Goal: Task Accomplishment & Management: Manage account settings

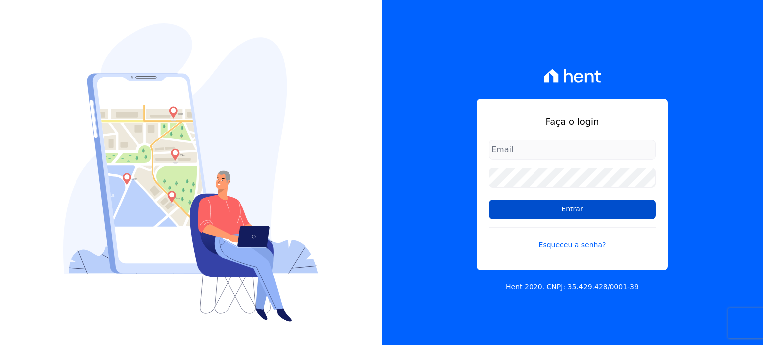
type input "[PERSON_NAME][EMAIL_ADDRESS][PERSON_NAME][DOMAIN_NAME]"
click at [560, 207] on input "Entrar" at bounding box center [572, 210] width 167 height 20
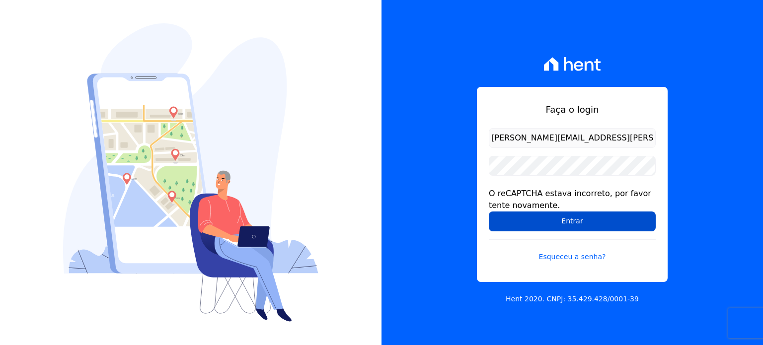
click at [539, 226] on input "Entrar" at bounding box center [572, 222] width 167 height 20
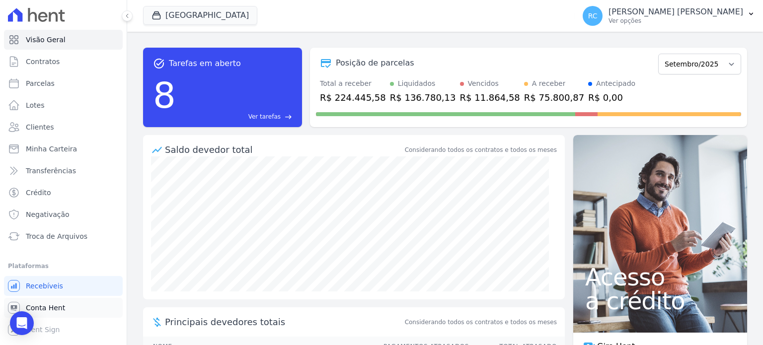
click at [56, 311] on span "Conta Hent" at bounding box center [45, 308] width 39 height 10
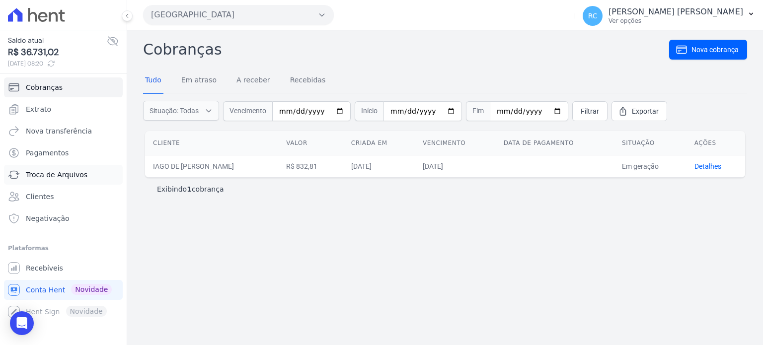
click at [65, 177] on span "Troca de Arquivos" at bounding box center [57, 175] width 62 height 10
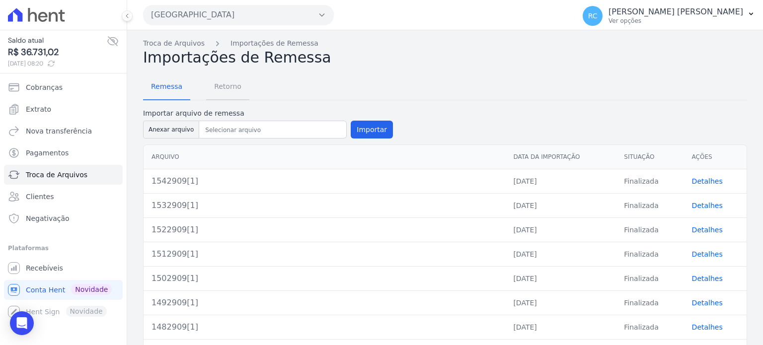
click at [226, 90] on span "Retorno" at bounding box center [227, 87] width 39 height 20
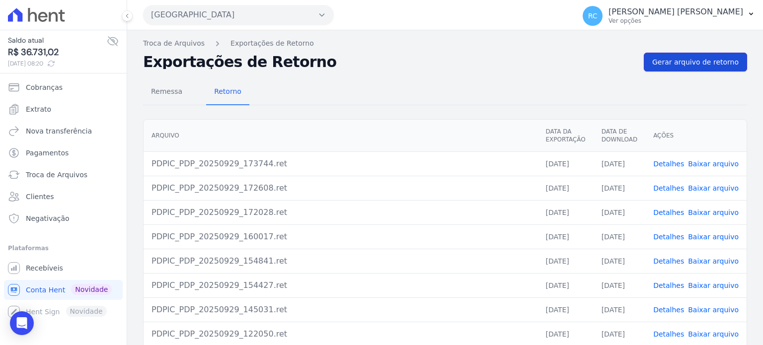
click at [708, 64] on span "Gerar arquivo de retorno" at bounding box center [696, 62] width 86 height 10
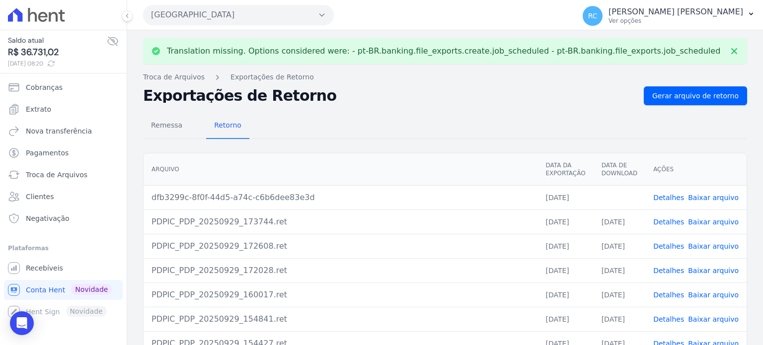
click at [703, 196] on link "Baixar arquivo" at bounding box center [713, 198] width 51 height 8
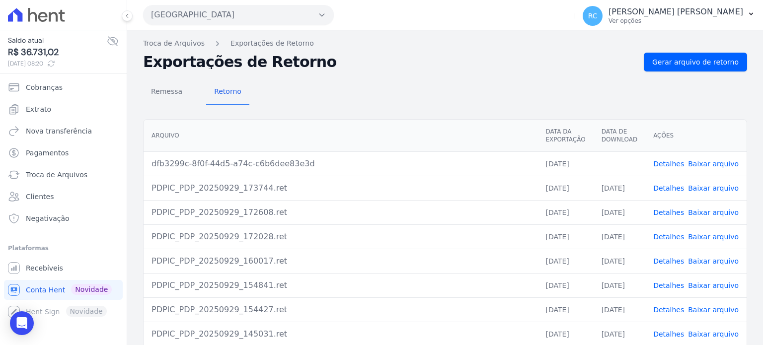
click at [246, 13] on button "[GEOGRAPHIC_DATA]" at bounding box center [238, 15] width 191 height 20
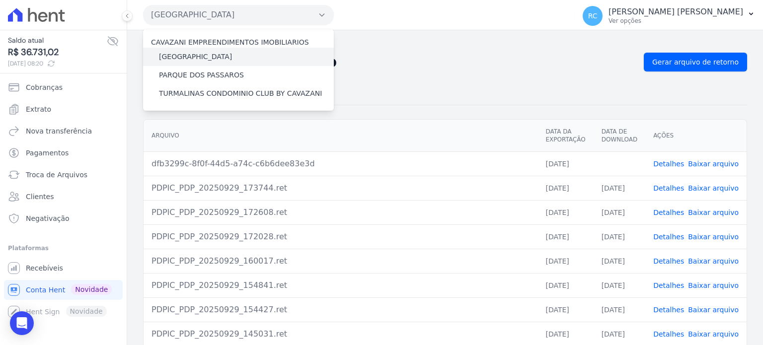
click at [206, 57] on label "[GEOGRAPHIC_DATA]" at bounding box center [195, 57] width 73 height 10
click at [0, 0] on input "[GEOGRAPHIC_DATA]" at bounding box center [0, 0] width 0 height 0
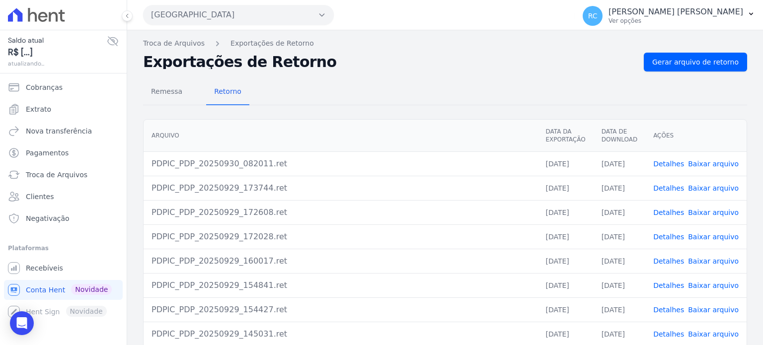
click at [241, 17] on button "[GEOGRAPHIC_DATA]" at bounding box center [238, 15] width 191 height 20
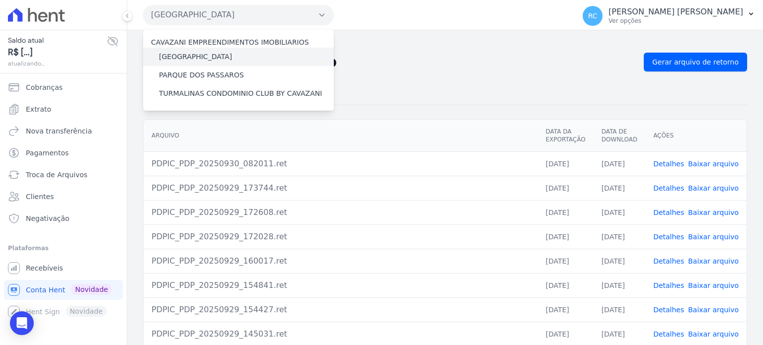
click at [206, 56] on label "[GEOGRAPHIC_DATA]" at bounding box center [195, 57] width 73 height 10
click at [0, 0] on input "[GEOGRAPHIC_DATA]" at bounding box center [0, 0] width 0 height 0
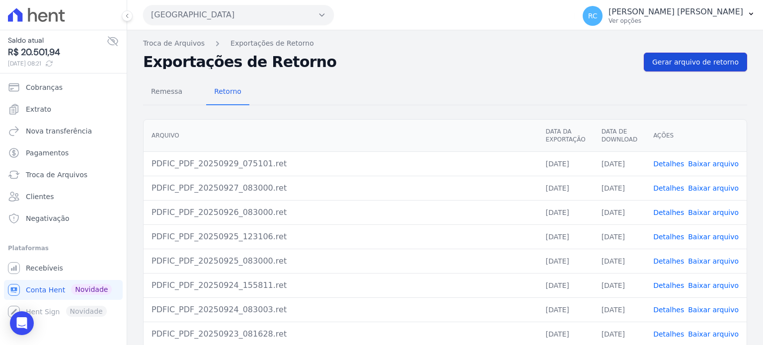
click at [692, 63] on span "Gerar arquivo de retorno" at bounding box center [696, 62] width 86 height 10
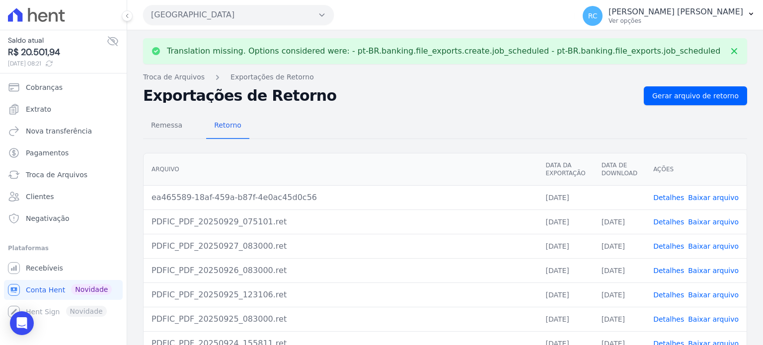
click at [712, 196] on link "Baixar arquivo" at bounding box center [713, 198] width 51 height 8
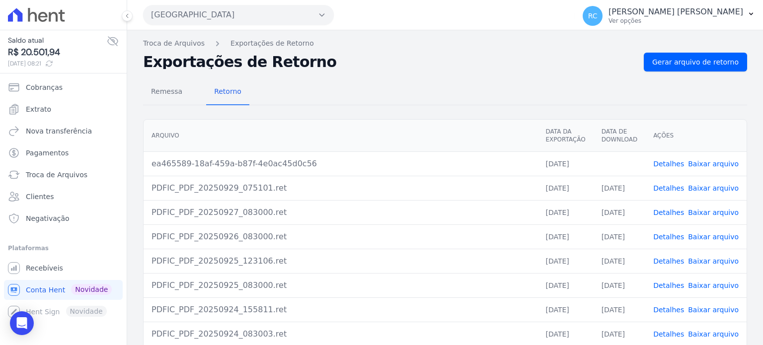
click at [273, 13] on button "[GEOGRAPHIC_DATA]" at bounding box center [238, 15] width 191 height 20
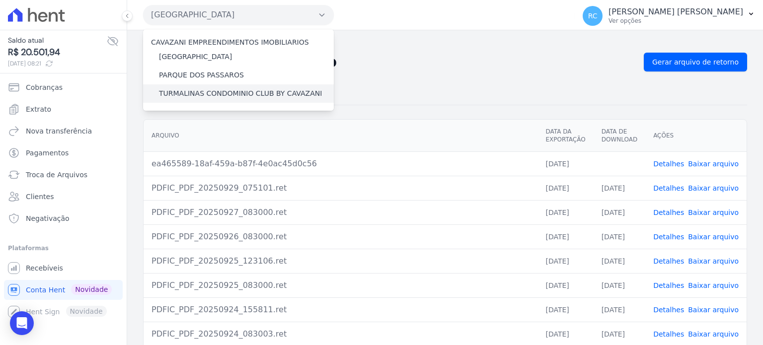
click at [222, 94] on label "TURMALINAS CONDOMINIO CLUB BY CAVAZANI" at bounding box center [240, 93] width 163 height 10
click at [0, 0] on input "TURMALINAS CONDOMINIO CLUB BY CAVAZANI" at bounding box center [0, 0] width 0 height 0
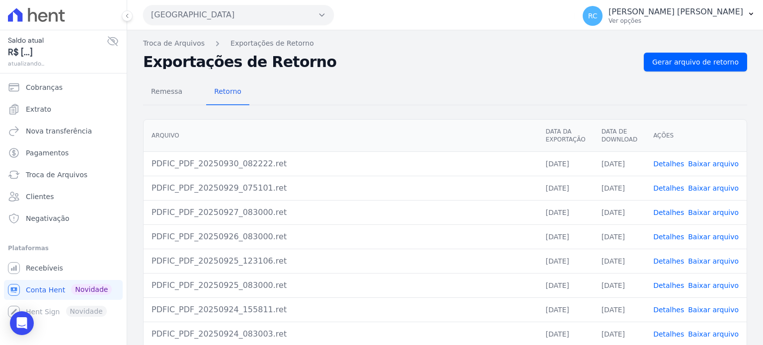
drag, startPoint x: 254, startPoint y: 14, endPoint x: 254, endPoint y: 25, distance: 11.4
click at [254, 21] on button "[GEOGRAPHIC_DATA]" at bounding box center [238, 15] width 191 height 20
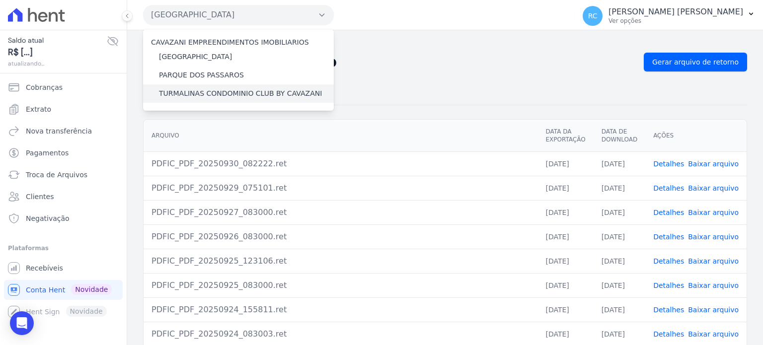
click at [236, 92] on label "TURMALINAS CONDOMINIO CLUB BY CAVAZANI" at bounding box center [240, 93] width 163 height 10
click at [0, 0] on input "TURMALINAS CONDOMINIO CLUB BY CAVAZANI" at bounding box center [0, 0] width 0 height 0
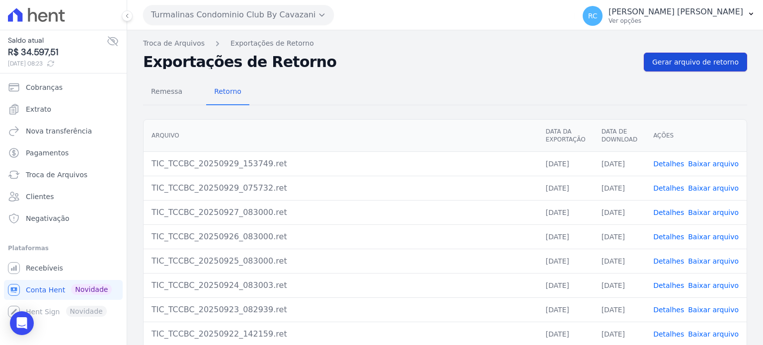
click at [723, 60] on span "Gerar arquivo de retorno" at bounding box center [696, 62] width 86 height 10
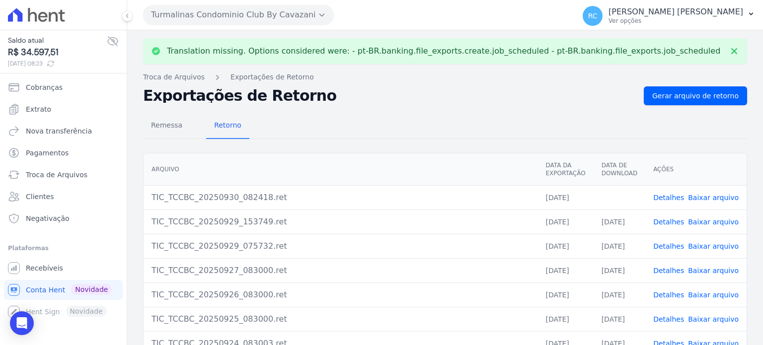
click at [700, 199] on link "Baixar arquivo" at bounding box center [713, 198] width 51 height 8
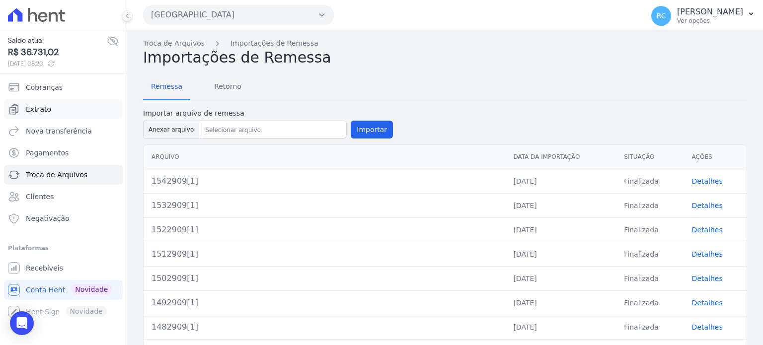
click at [53, 113] on link "Extrato" at bounding box center [63, 109] width 119 height 20
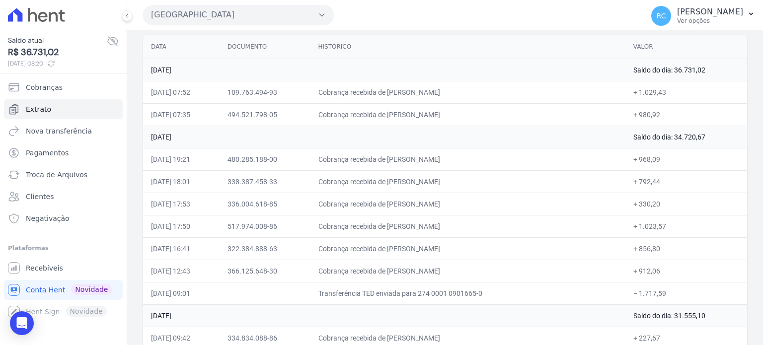
scroll to position [149, 0]
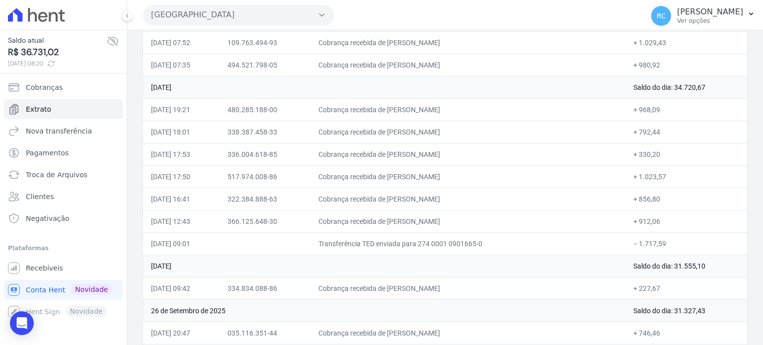
click at [634, 247] on td "− 1.717,59" at bounding box center [687, 244] width 122 height 22
copy td "1.717,59"
click at [266, 11] on button "[GEOGRAPHIC_DATA]" at bounding box center [238, 15] width 191 height 20
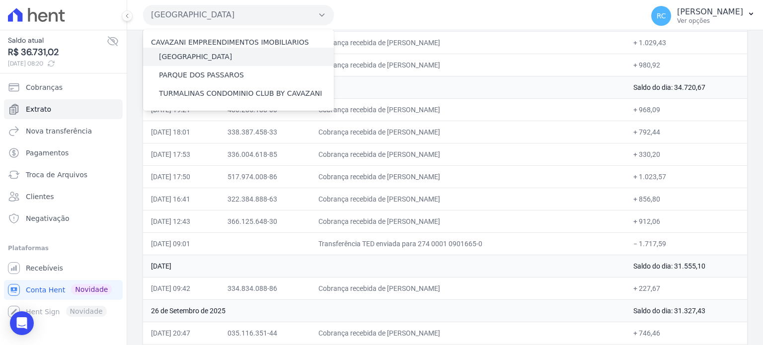
click at [213, 53] on label "[GEOGRAPHIC_DATA]" at bounding box center [195, 57] width 73 height 10
click at [0, 0] on input "[GEOGRAPHIC_DATA]" at bounding box center [0, 0] width 0 height 0
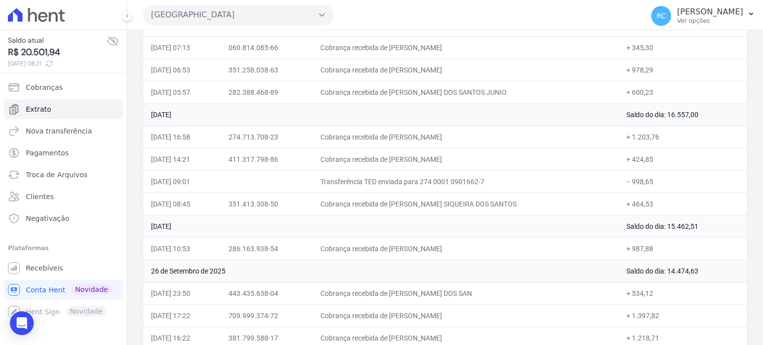
scroll to position [199, 0]
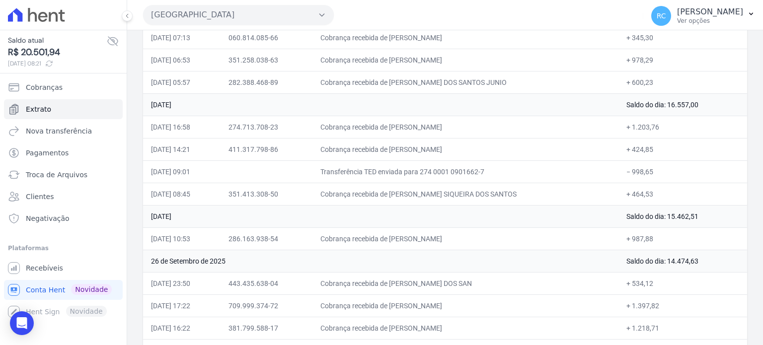
drag, startPoint x: 651, startPoint y: 174, endPoint x: 628, endPoint y: 179, distance: 23.4
click at [628, 179] on td "− 998,65" at bounding box center [683, 172] width 129 height 22
copy td "998,65"
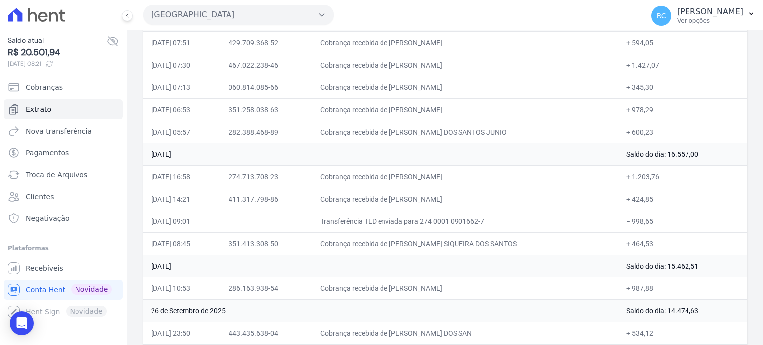
click at [268, 13] on button "[GEOGRAPHIC_DATA]" at bounding box center [238, 15] width 191 height 20
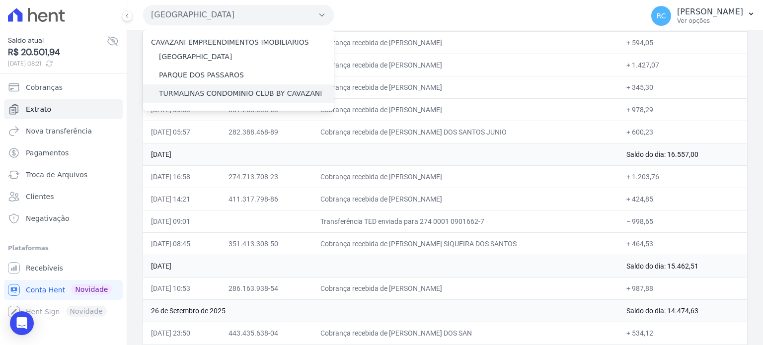
click at [175, 92] on label "TURMALINAS CONDOMINIO CLUB BY CAVAZANI" at bounding box center [240, 93] width 163 height 10
click at [0, 0] on input "TURMALINAS CONDOMINIO CLUB BY CAVAZANI" at bounding box center [0, 0] width 0 height 0
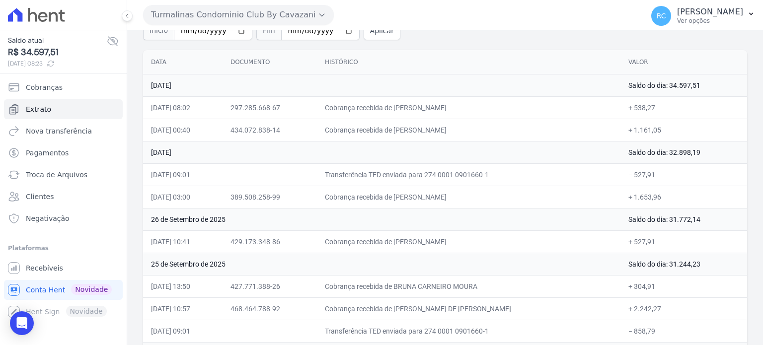
scroll to position [99, 0]
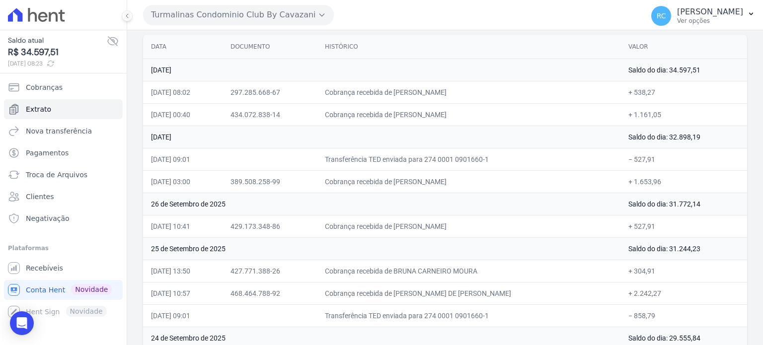
drag, startPoint x: 648, startPoint y: 159, endPoint x: 632, endPoint y: 165, distance: 17.0
click at [632, 165] on td "− 527,91" at bounding box center [684, 159] width 127 height 22
copy td "527,91"
